Goal: Transaction & Acquisition: Purchase product/service

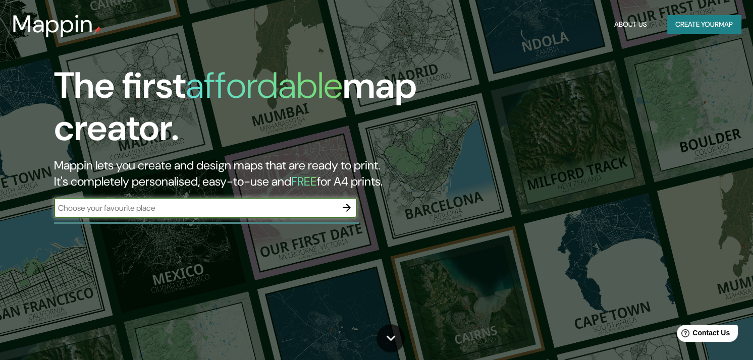
click at [313, 209] on input "text" at bounding box center [195, 208] width 282 height 12
type input "s"
paste input "Prol. [GEOGRAPHIC_DATA][PERSON_NAME]"
type input "Prol. [GEOGRAPHIC_DATA][PERSON_NAME],cajamarca [GEOGRAPHIC_DATA]"
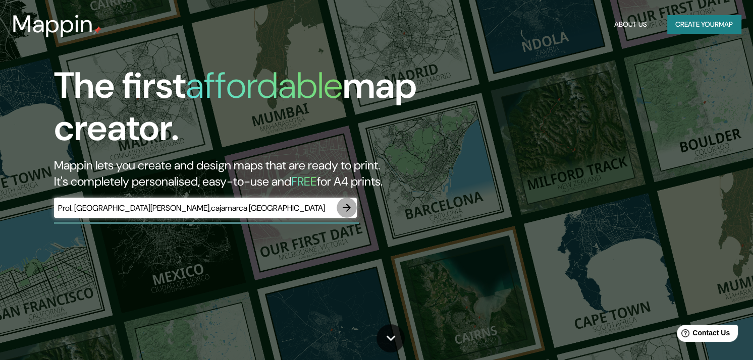
click at [350, 204] on icon "button" at bounding box center [346, 208] width 12 height 12
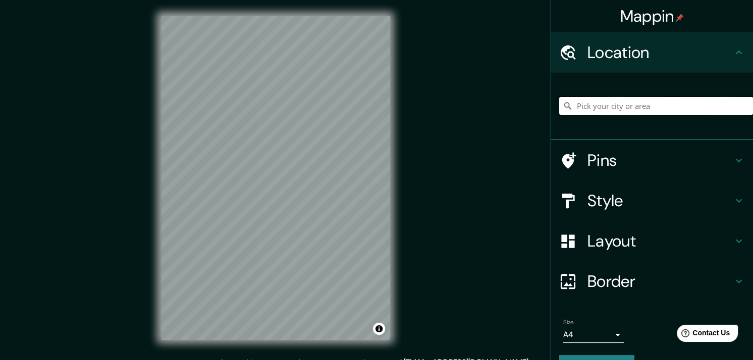
click at [627, 106] on input "Pick your city or area" at bounding box center [656, 106] width 194 height 18
paste input "Prol. [GEOGRAPHIC_DATA][PERSON_NAME]"
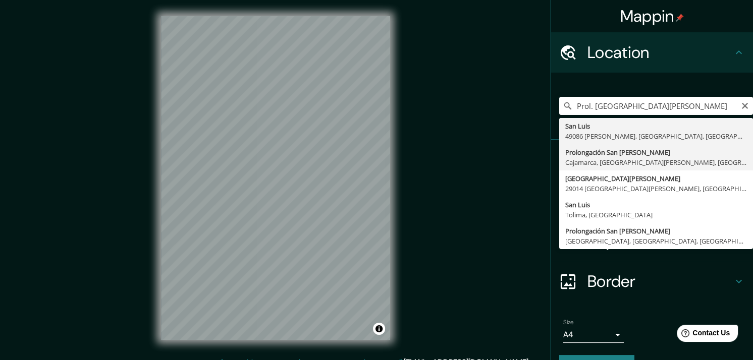
type input "Prolongación [GEOGRAPHIC_DATA][PERSON_NAME], [GEOGRAPHIC_DATA], [GEOGRAPHIC_DAT…"
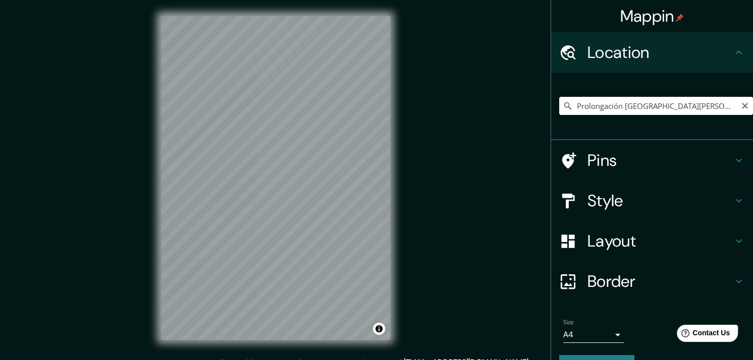
click at [726, 104] on input "Prolongación [GEOGRAPHIC_DATA][PERSON_NAME], [GEOGRAPHIC_DATA], [GEOGRAPHIC_DAT…" at bounding box center [656, 106] width 194 height 18
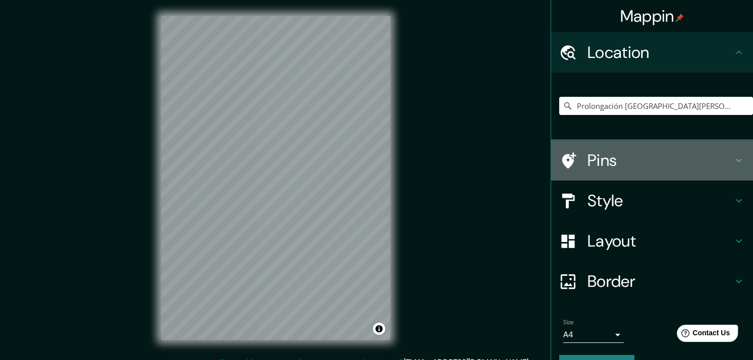
click at [641, 156] on h4 "Pins" at bounding box center [659, 160] width 145 height 20
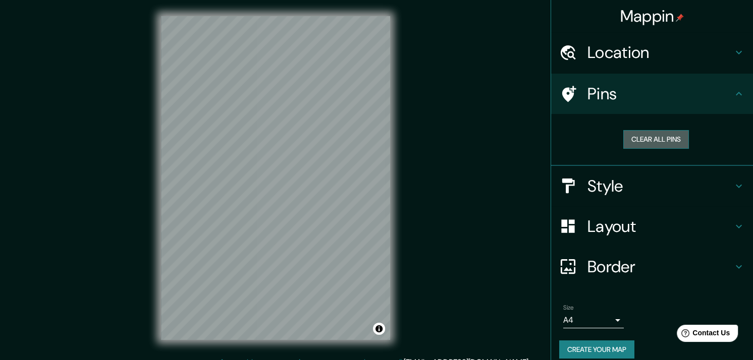
click at [647, 143] on button "Clear all pins" at bounding box center [656, 139] width 66 height 19
click at [638, 138] on button "Clear all pins" at bounding box center [656, 139] width 66 height 19
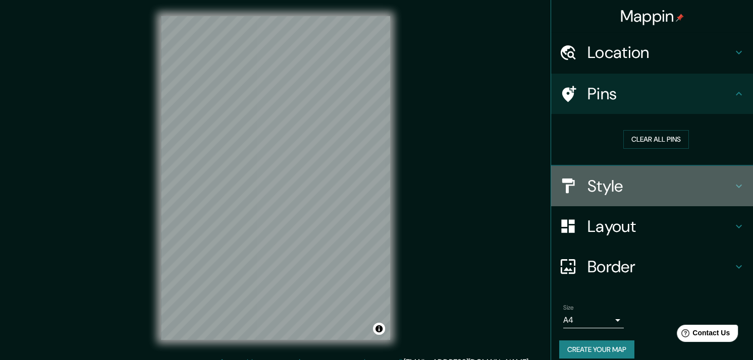
click at [581, 196] on div "Style" at bounding box center [652, 186] width 202 height 40
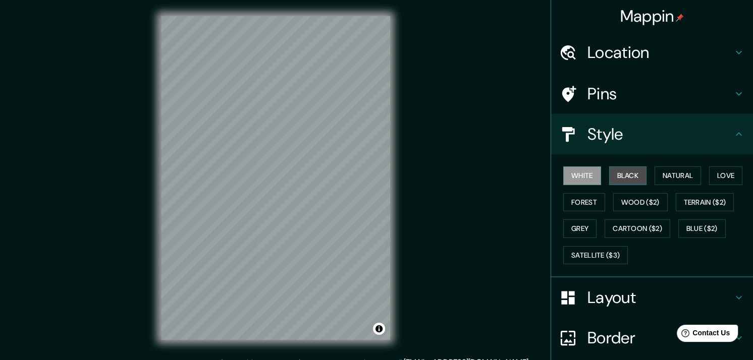
click at [620, 182] on button "Black" at bounding box center [628, 175] width 38 height 19
click at [679, 179] on button "Natural" at bounding box center [677, 175] width 46 height 19
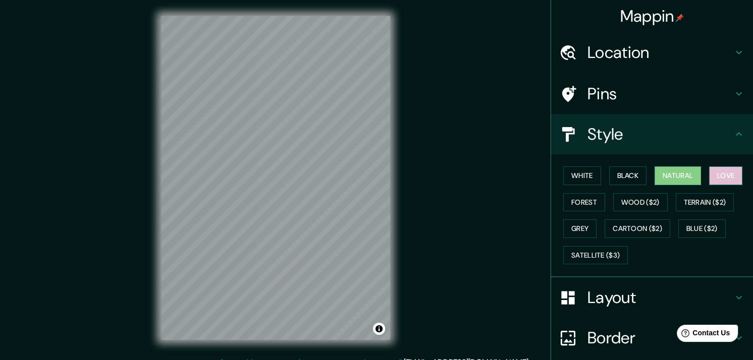
click at [714, 173] on button "Love" at bounding box center [725, 175] width 33 height 19
click at [592, 200] on button "Forest" at bounding box center [584, 202] width 42 height 19
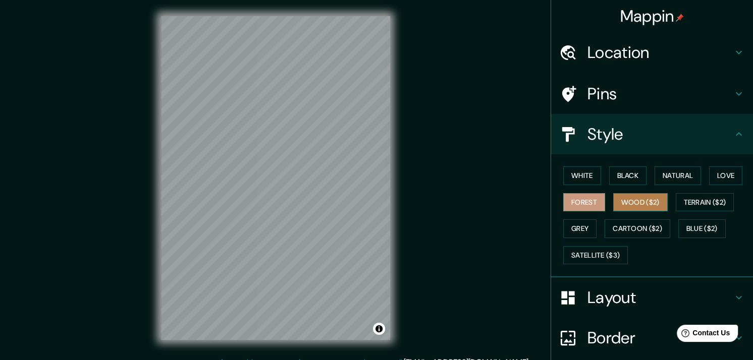
click at [615, 200] on button "Wood ($2)" at bounding box center [640, 202] width 54 height 19
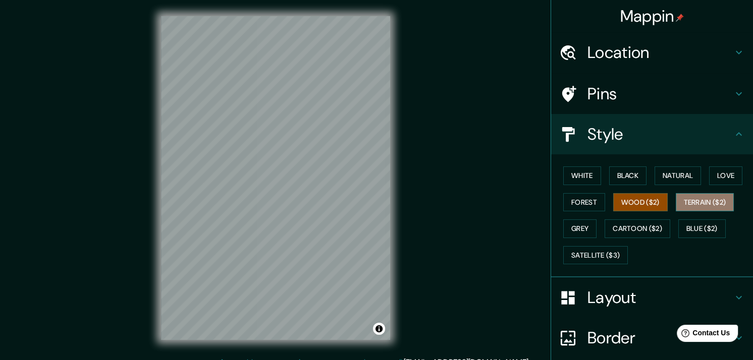
click at [690, 202] on button "Terrain ($2)" at bounding box center [704, 202] width 59 height 19
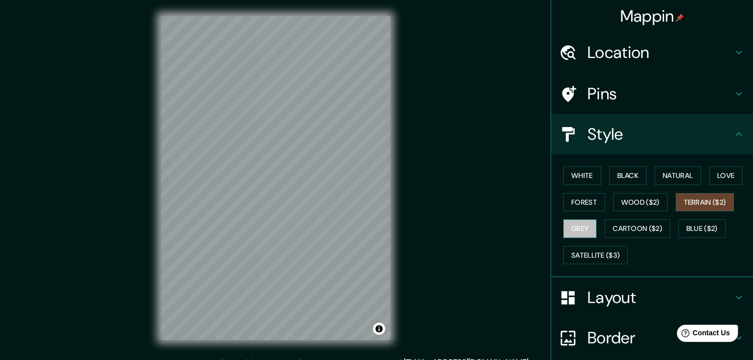
click at [576, 229] on button "Grey" at bounding box center [579, 228] width 33 height 19
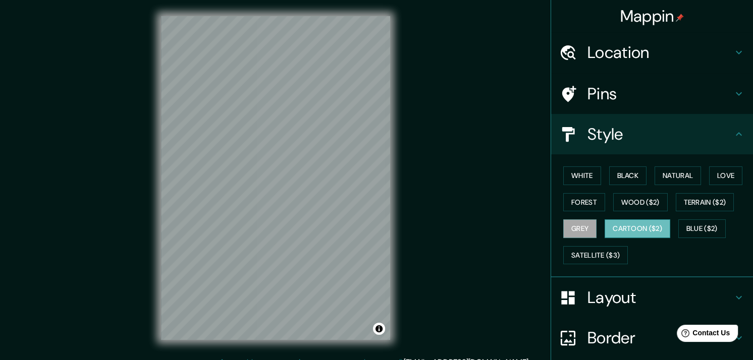
click at [607, 231] on button "Cartoon ($2)" at bounding box center [637, 228] width 66 height 19
click at [582, 249] on button "Satellite ($3)" at bounding box center [595, 255] width 65 height 19
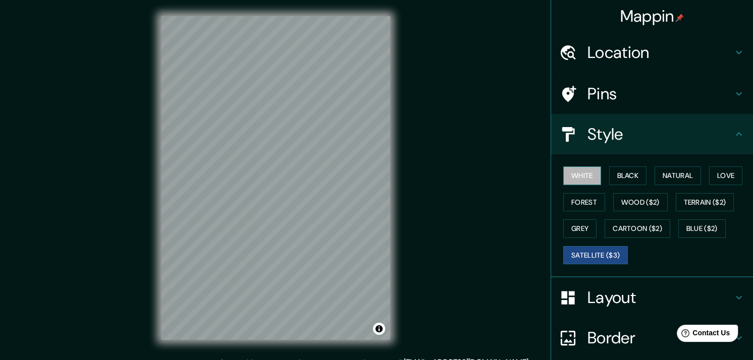
click at [578, 168] on button "White" at bounding box center [582, 175] width 38 height 19
click at [467, 191] on div "Mappin Location Prolongación [GEOGRAPHIC_DATA][PERSON_NAME], [GEOGRAPHIC_DATA],…" at bounding box center [376, 186] width 753 height 373
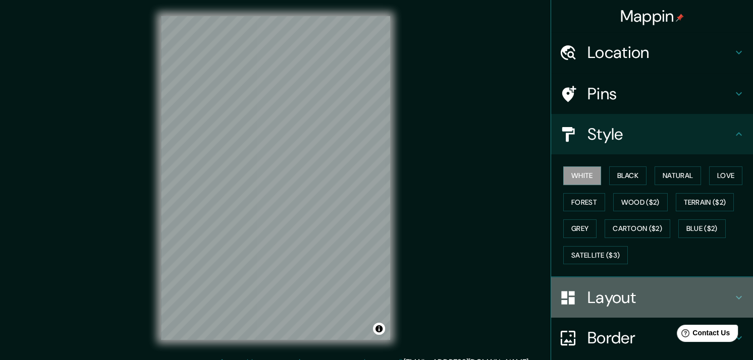
click at [610, 304] on h4 "Layout" at bounding box center [659, 298] width 145 height 20
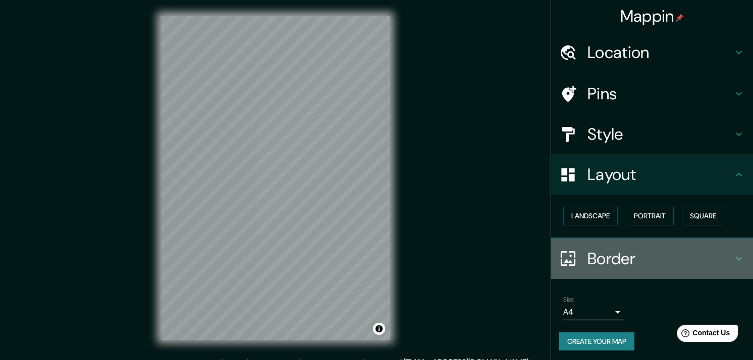
click at [594, 255] on h4 "Border" at bounding box center [659, 259] width 145 height 20
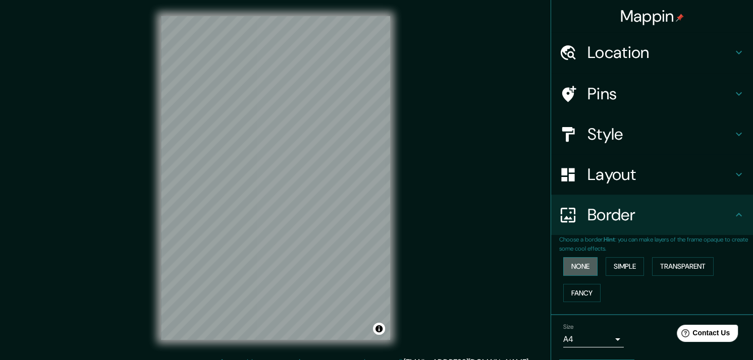
click at [574, 268] on button "None" at bounding box center [580, 266] width 34 height 19
drag, startPoint x: 628, startPoint y: 279, endPoint x: 619, endPoint y: 266, distance: 15.7
click at [619, 266] on div "None Simple Transparent Fancy" at bounding box center [656, 279] width 194 height 53
click at [619, 266] on button "Simple" at bounding box center [624, 266] width 38 height 19
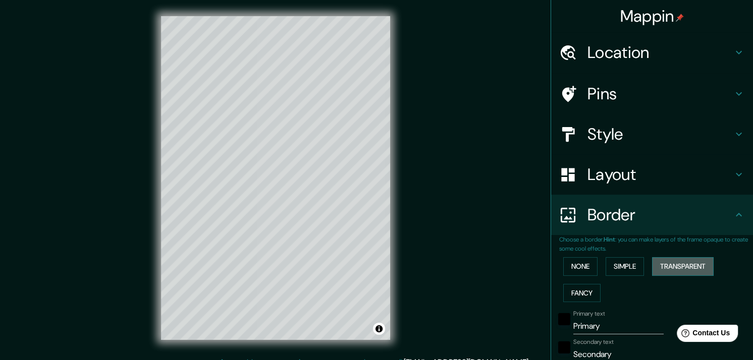
click at [652, 265] on button "Transparent" at bounding box center [683, 266] width 62 height 19
click at [575, 294] on button "Fancy" at bounding box center [581, 293] width 37 height 19
click at [575, 273] on button "None" at bounding box center [580, 266] width 34 height 19
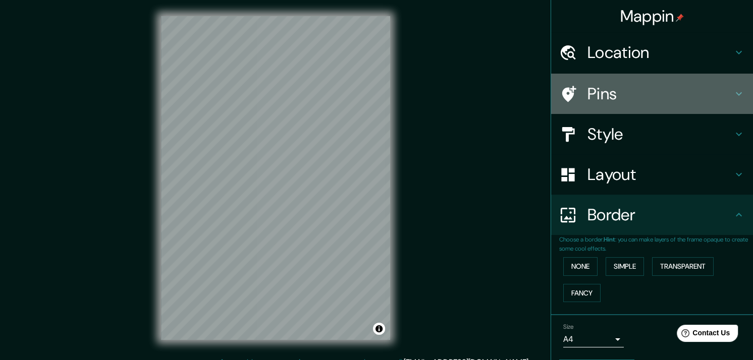
click at [593, 97] on h4 "Pins" at bounding box center [659, 94] width 145 height 20
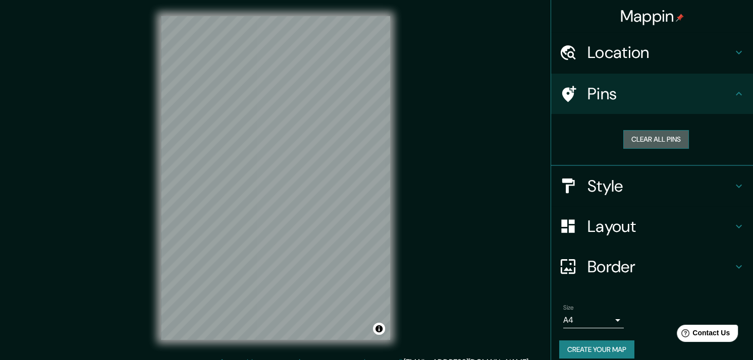
click at [644, 139] on button "Clear all pins" at bounding box center [656, 139] width 66 height 19
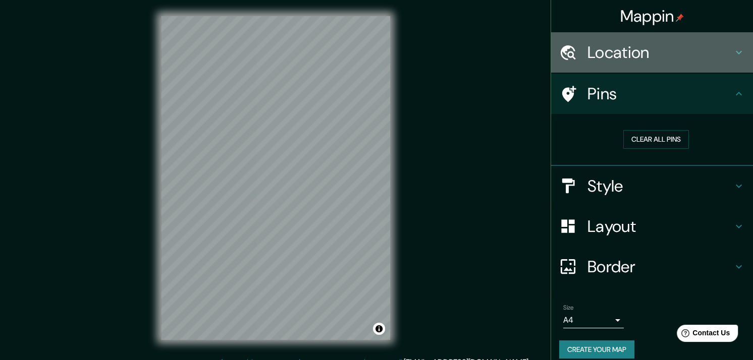
click at [612, 55] on h4 "Location" at bounding box center [659, 52] width 145 height 20
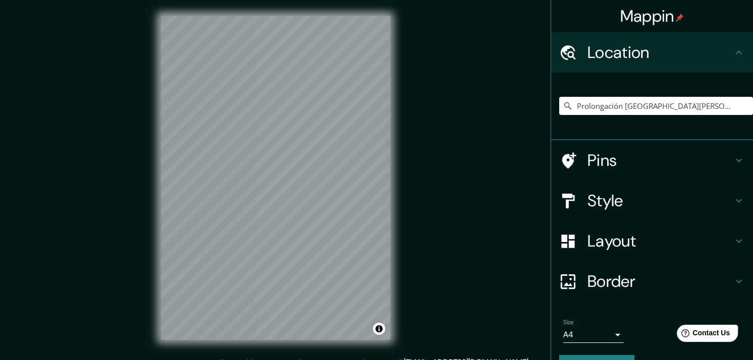
scroll to position [25, 0]
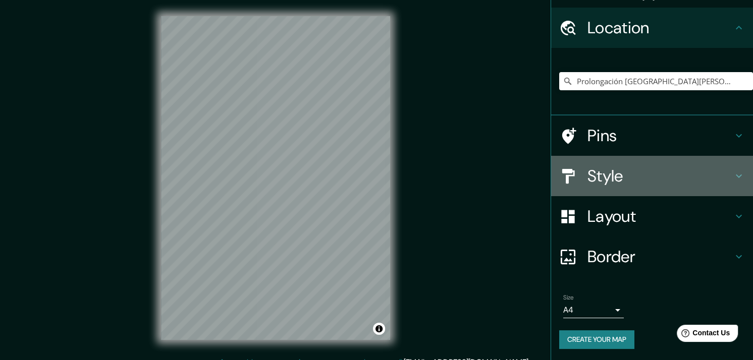
click at [650, 180] on h4 "Style" at bounding box center [659, 176] width 145 height 20
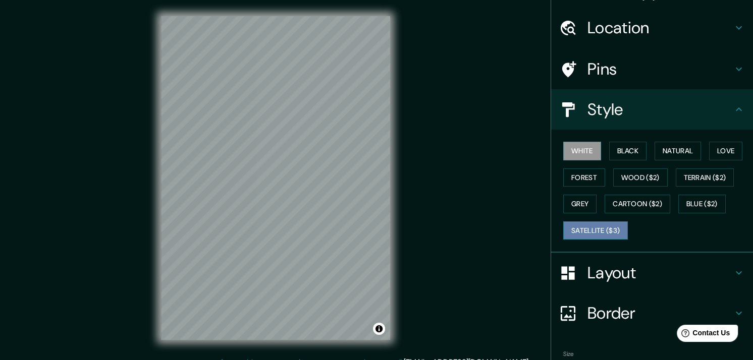
click at [587, 235] on button "Satellite ($3)" at bounding box center [595, 230] width 65 height 19
click at [584, 144] on button "White" at bounding box center [582, 151] width 38 height 19
click at [592, 224] on button "Satellite ($3)" at bounding box center [595, 230] width 65 height 19
click at [577, 152] on button "White" at bounding box center [582, 151] width 38 height 19
click at [588, 229] on button "Satellite ($3)" at bounding box center [595, 230] width 65 height 19
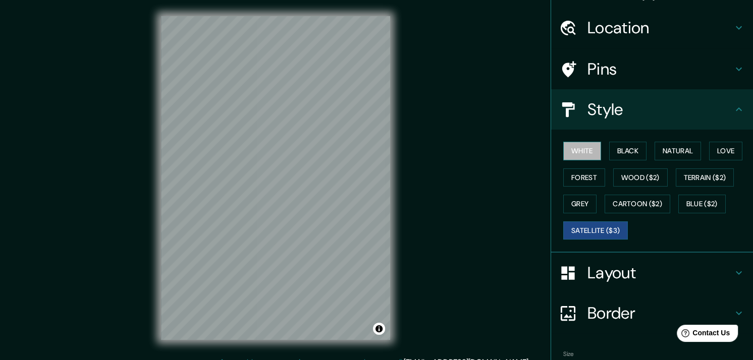
click at [566, 145] on button "White" at bounding box center [582, 151] width 38 height 19
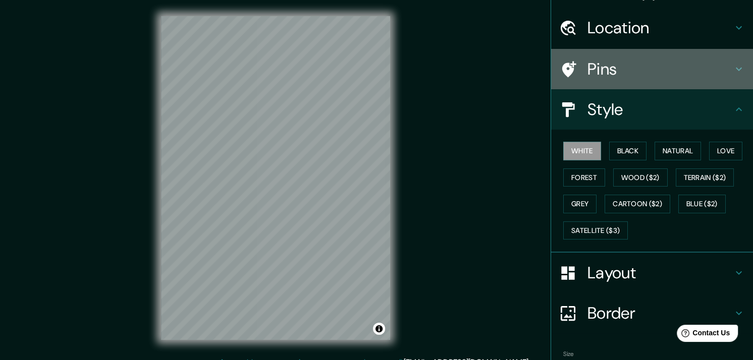
click at [612, 66] on h4 "Pins" at bounding box center [659, 69] width 145 height 20
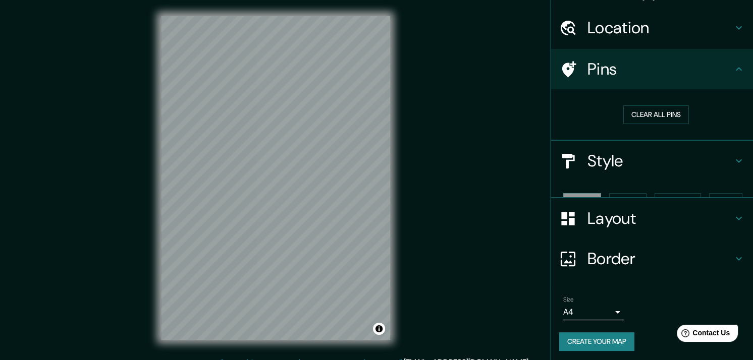
scroll to position [10, 0]
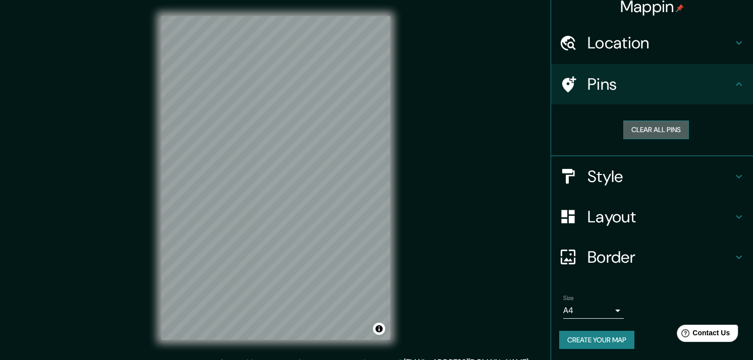
click at [642, 121] on button "Clear all pins" at bounding box center [656, 130] width 66 height 19
click at [297, 168] on div at bounding box center [298, 168] width 8 height 8
click at [606, 174] on h4 "Style" at bounding box center [659, 176] width 145 height 20
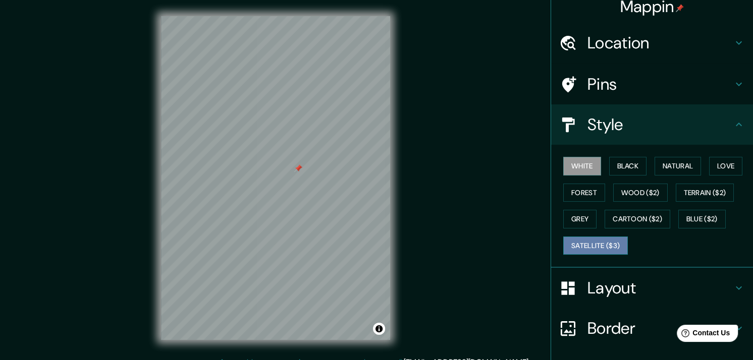
click at [585, 244] on button "Satellite ($3)" at bounding box center [595, 246] width 65 height 19
click at [574, 165] on button "White" at bounding box center [582, 166] width 38 height 19
drag, startPoint x: 298, startPoint y: 167, endPoint x: 304, endPoint y: 167, distance: 5.5
click at [304, 167] on div at bounding box center [303, 168] width 8 height 8
